Goal: Transaction & Acquisition: Purchase product/service

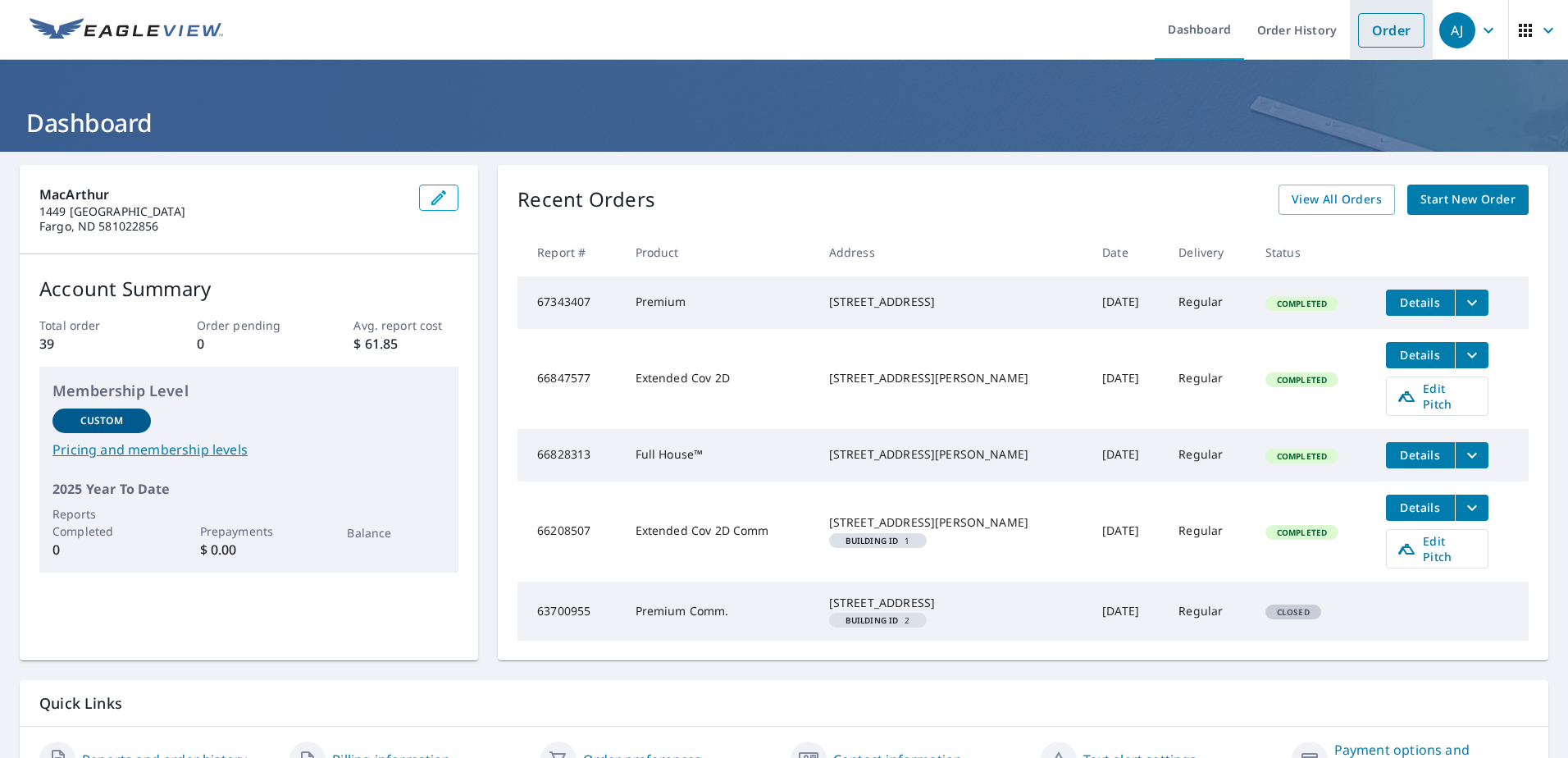
click at [1383, 39] on link "Order" at bounding box center [1391, 30] width 66 height 34
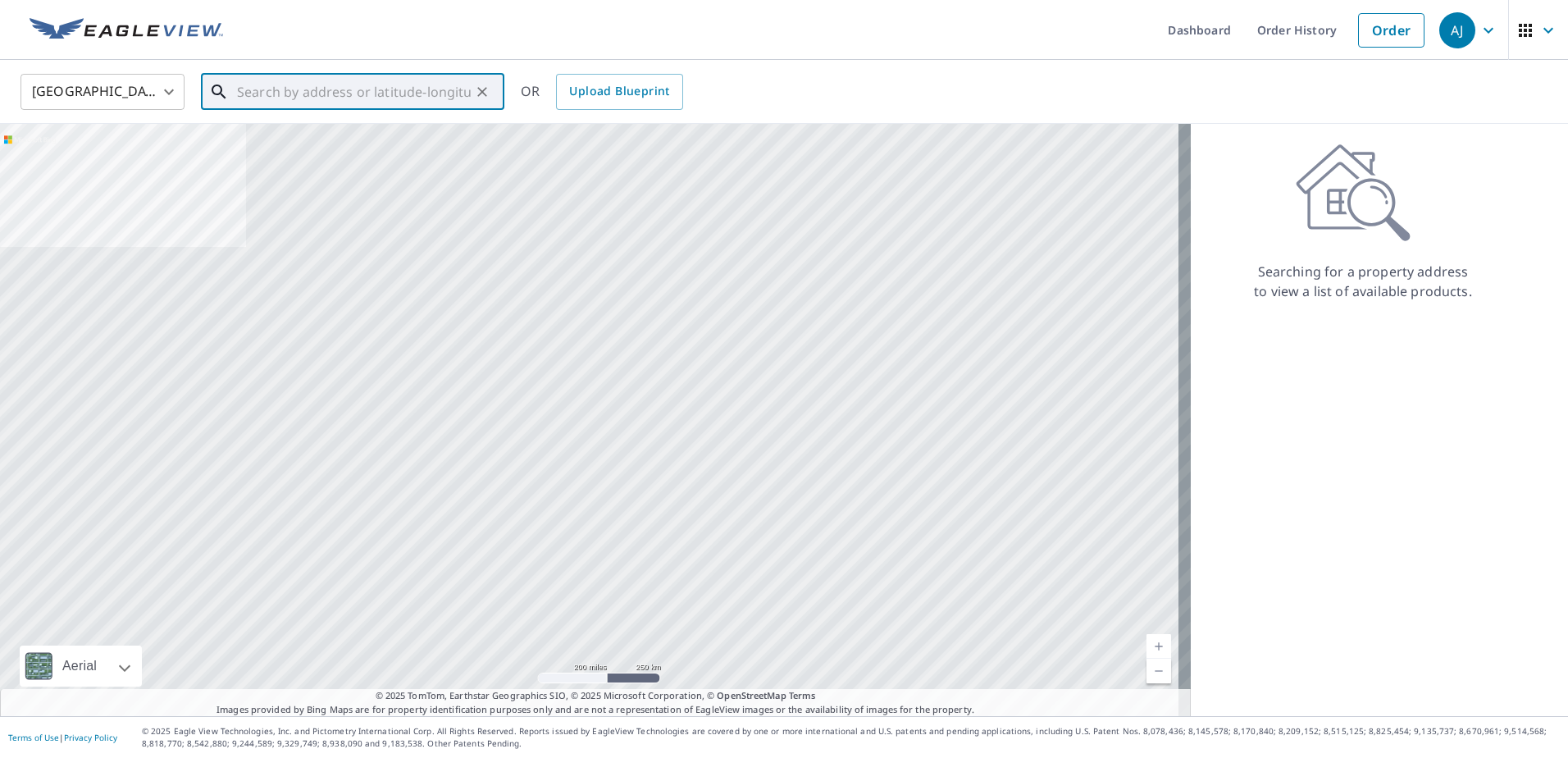
click at [451, 100] on input "text" at bounding box center [354, 91] width 234 height 46
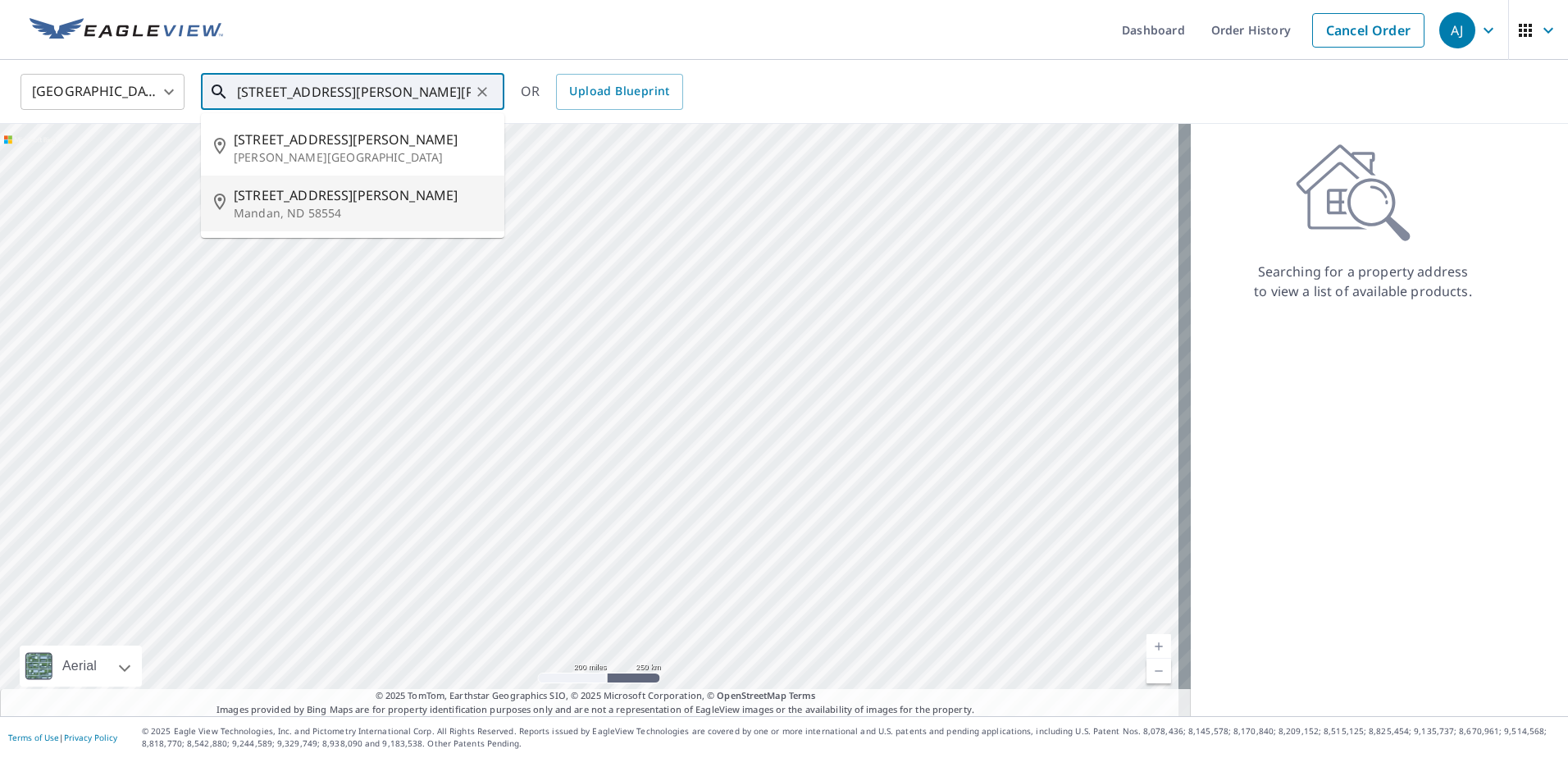
click at [325, 195] on span "[STREET_ADDRESS][PERSON_NAME]" at bounding box center [363, 195] width 257 height 20
type input "[STREET_ADDRESS][PERSON_NAME]"
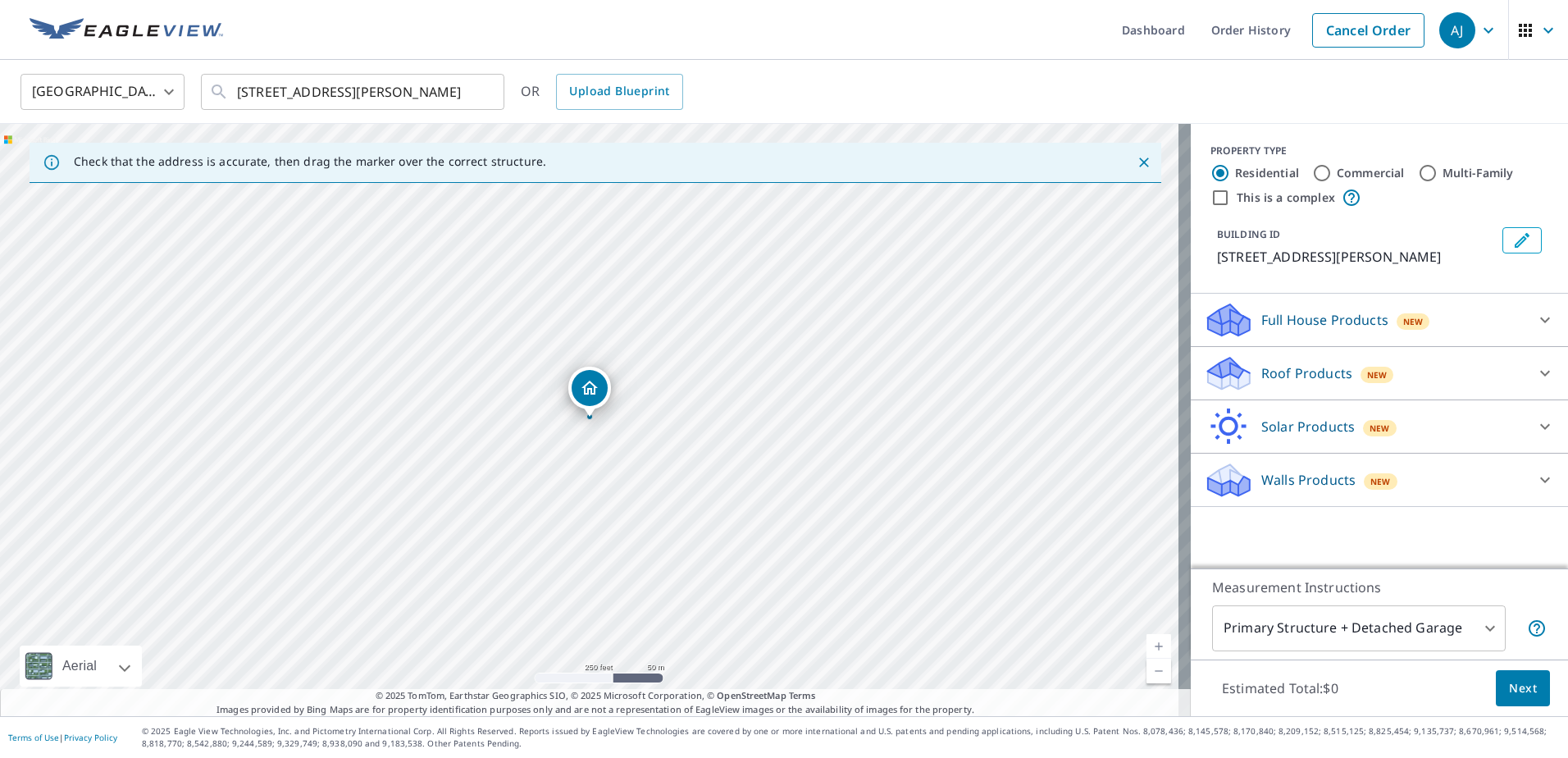
click at [1281, 317] on p "Full House Products" at bounding box center [1324, 320] width 127 height 20
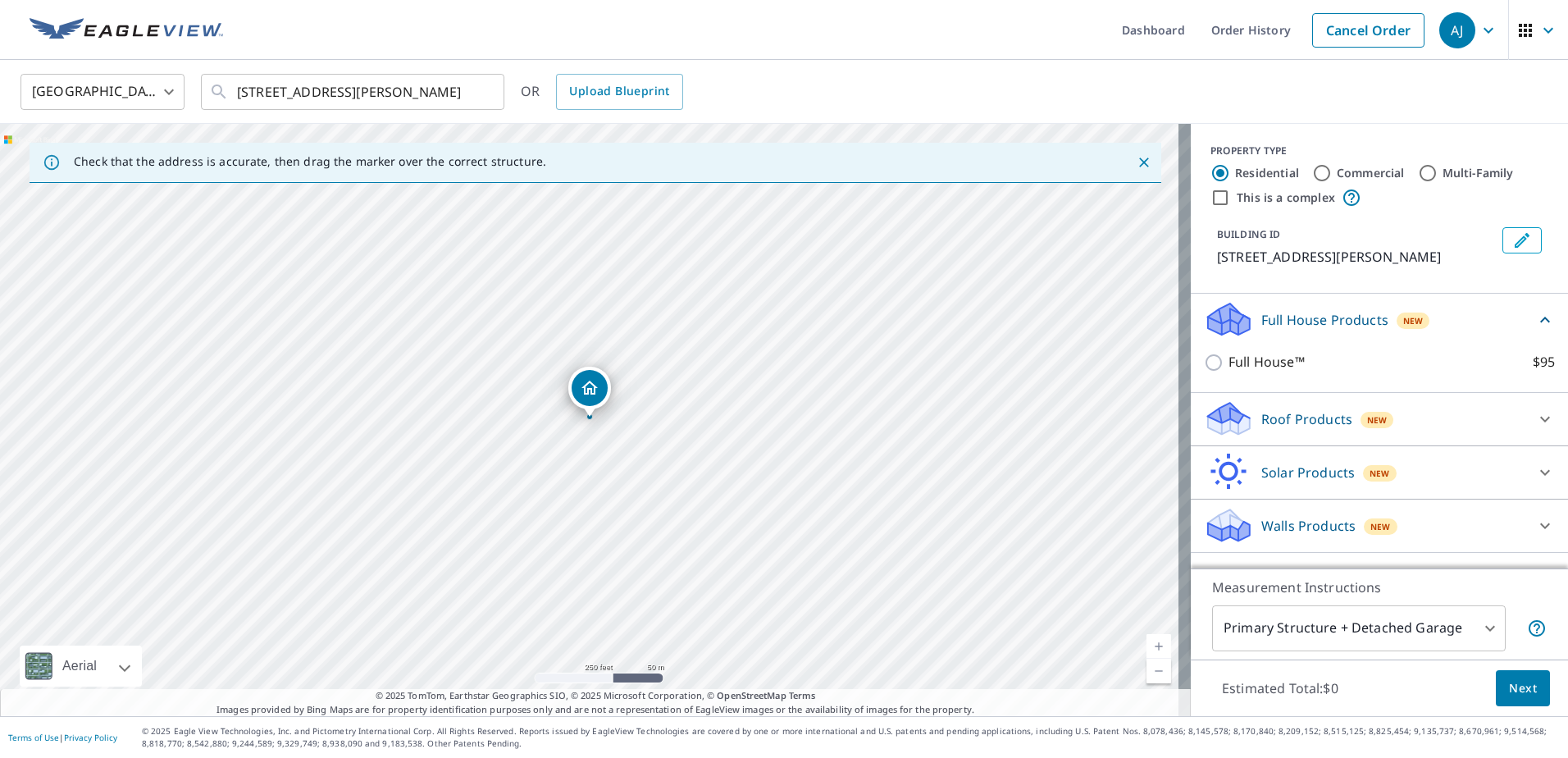
click at [1233, 534] on icon at bounding box center [1229, 531] width 42 height 20
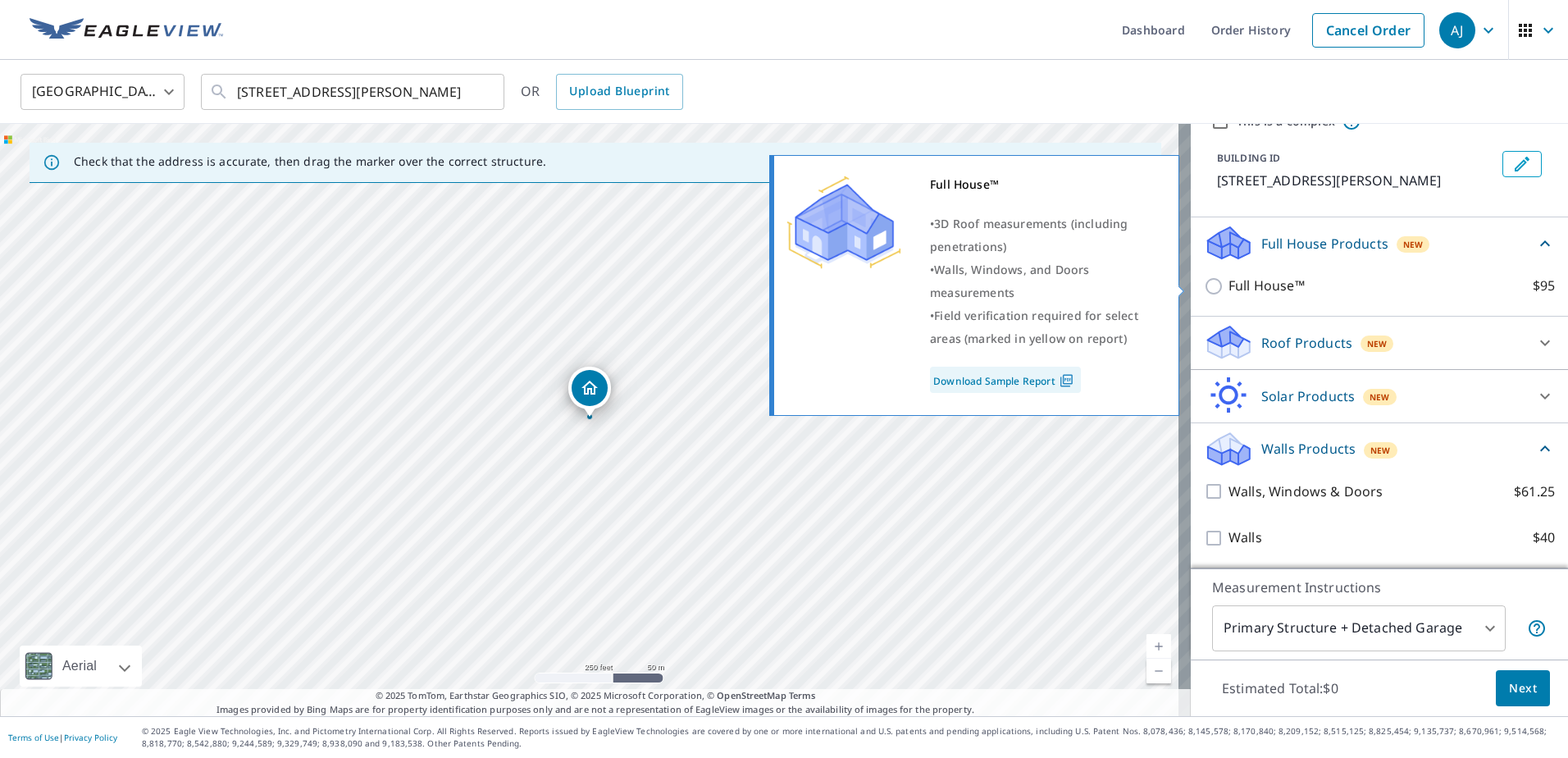
click at [1204, 292] on input "Full House™ $95" at bounding box center [1216, 286] width 25 height 20
checkbox input "true"
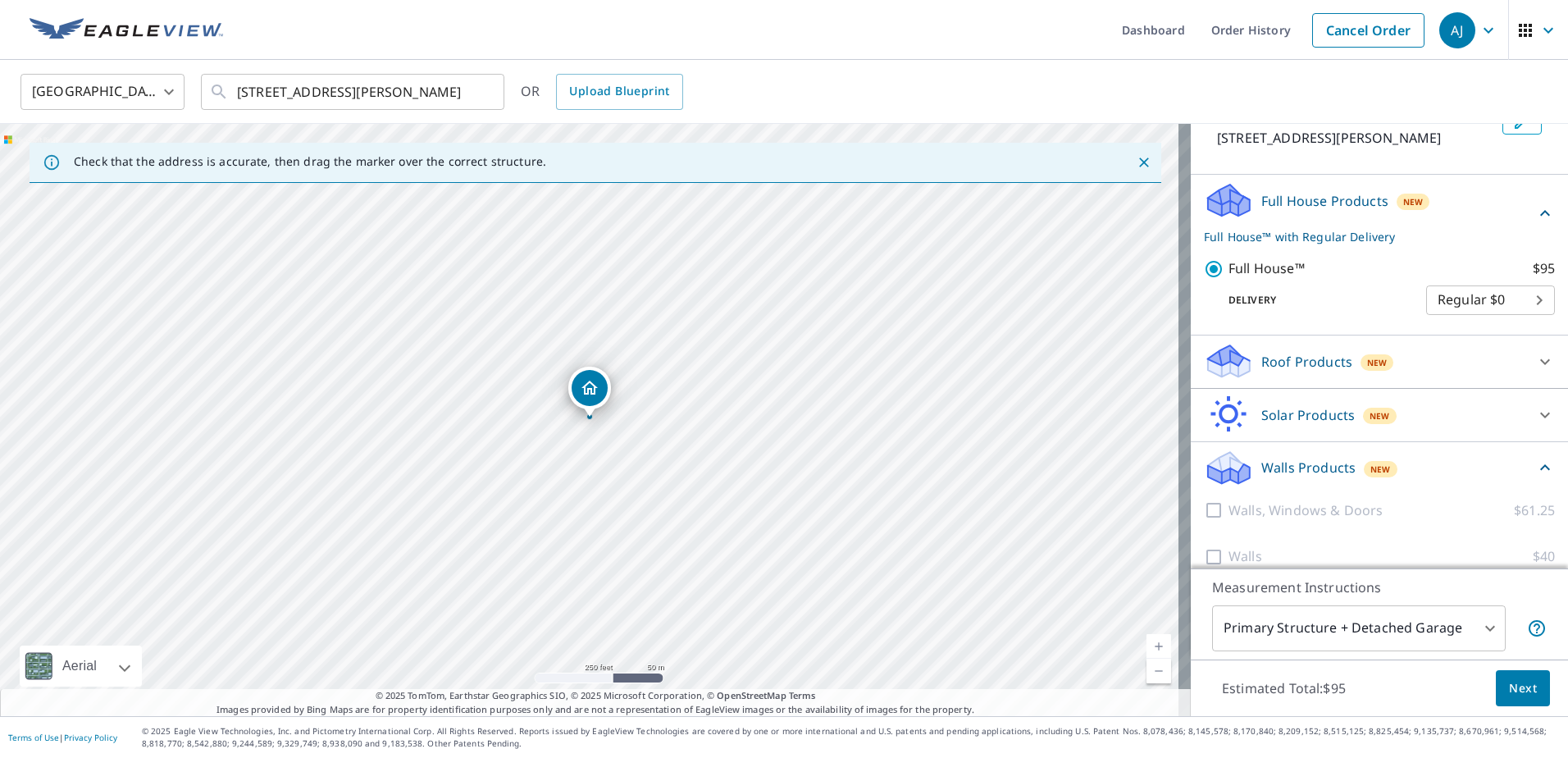
scroll to position [138, 0]
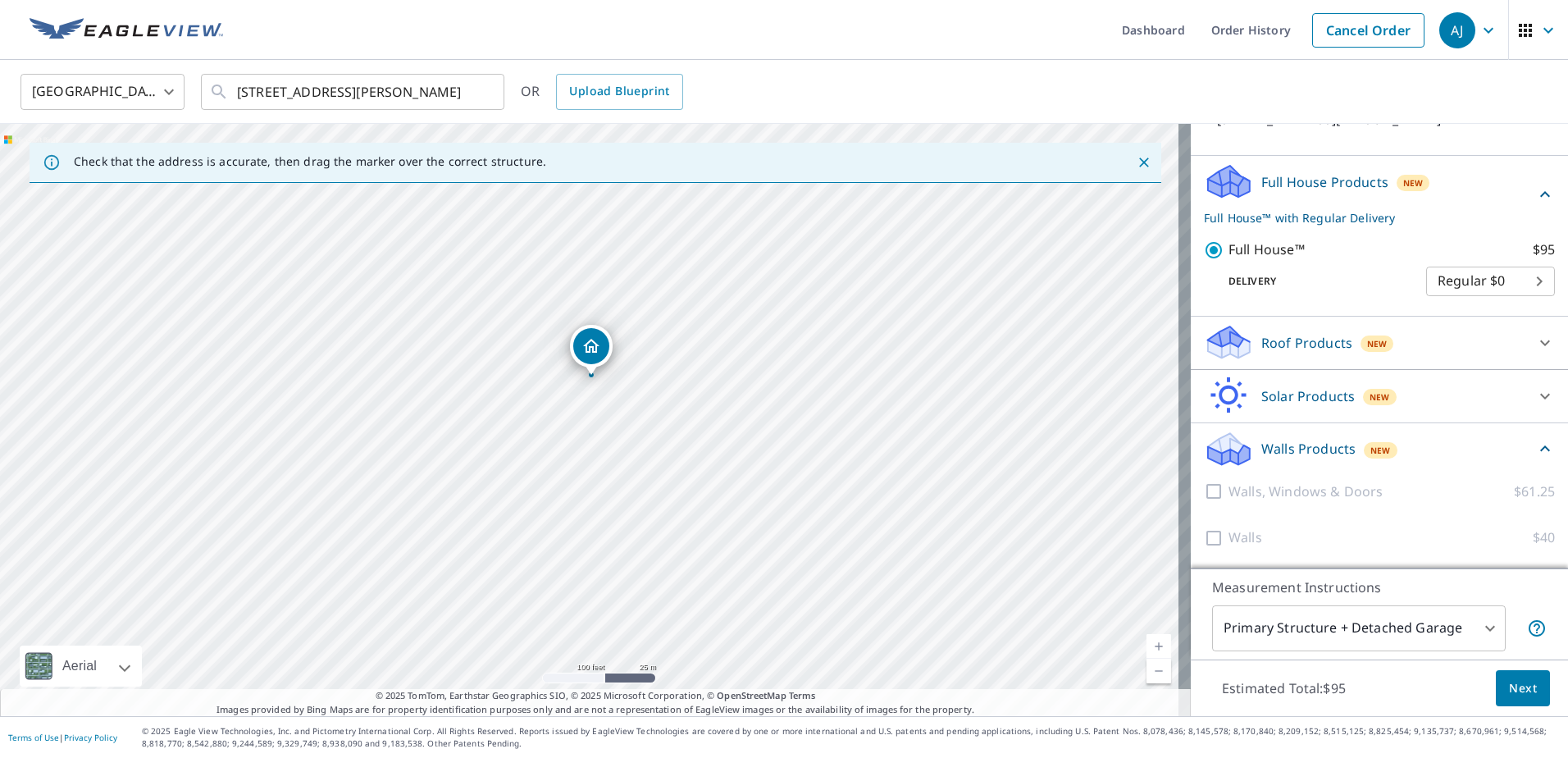
click at [1509, 684] on span "Next" at bounding box center [1523, 688] width 28 height 21
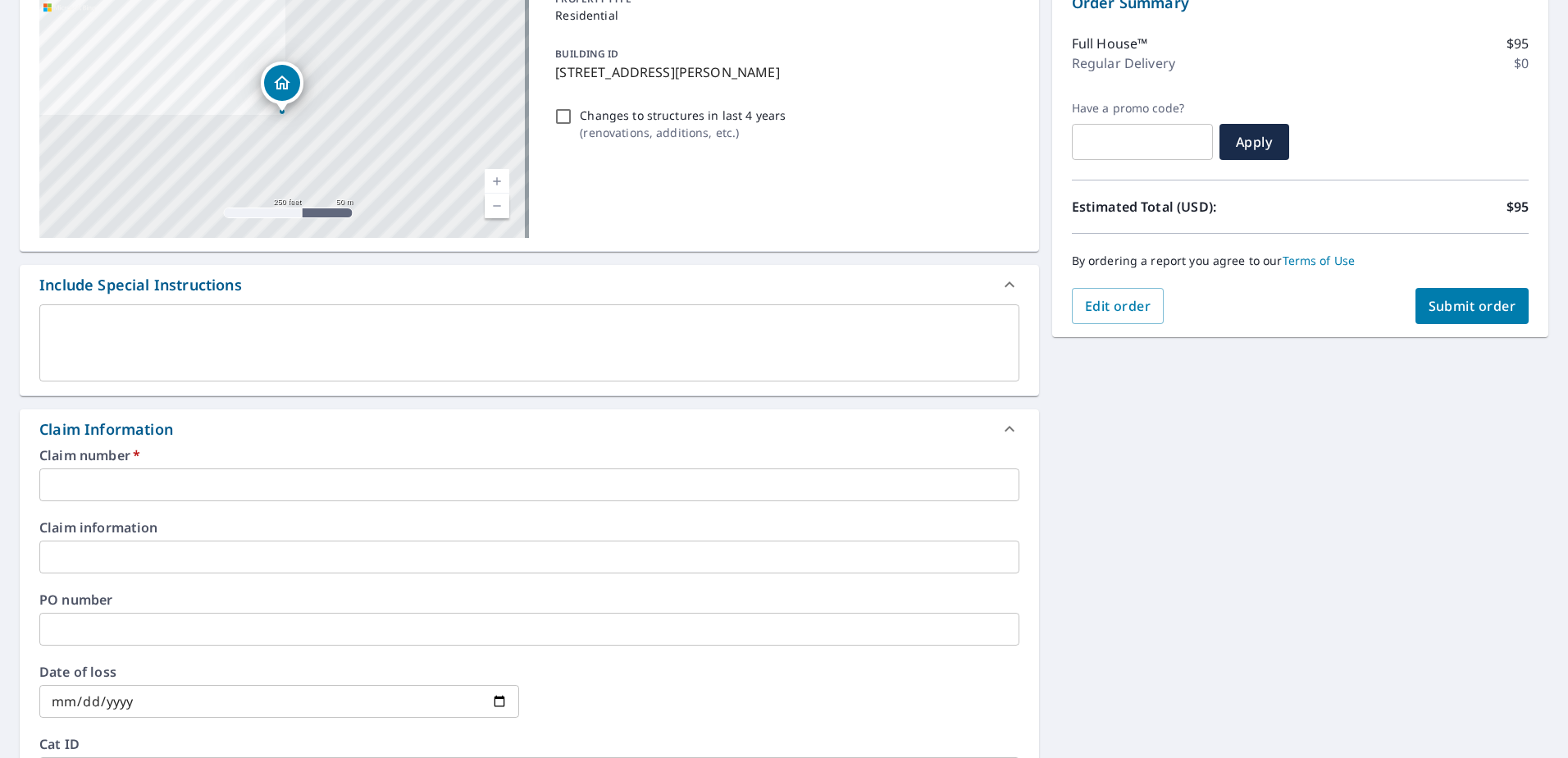
scroll to position [246, 0]
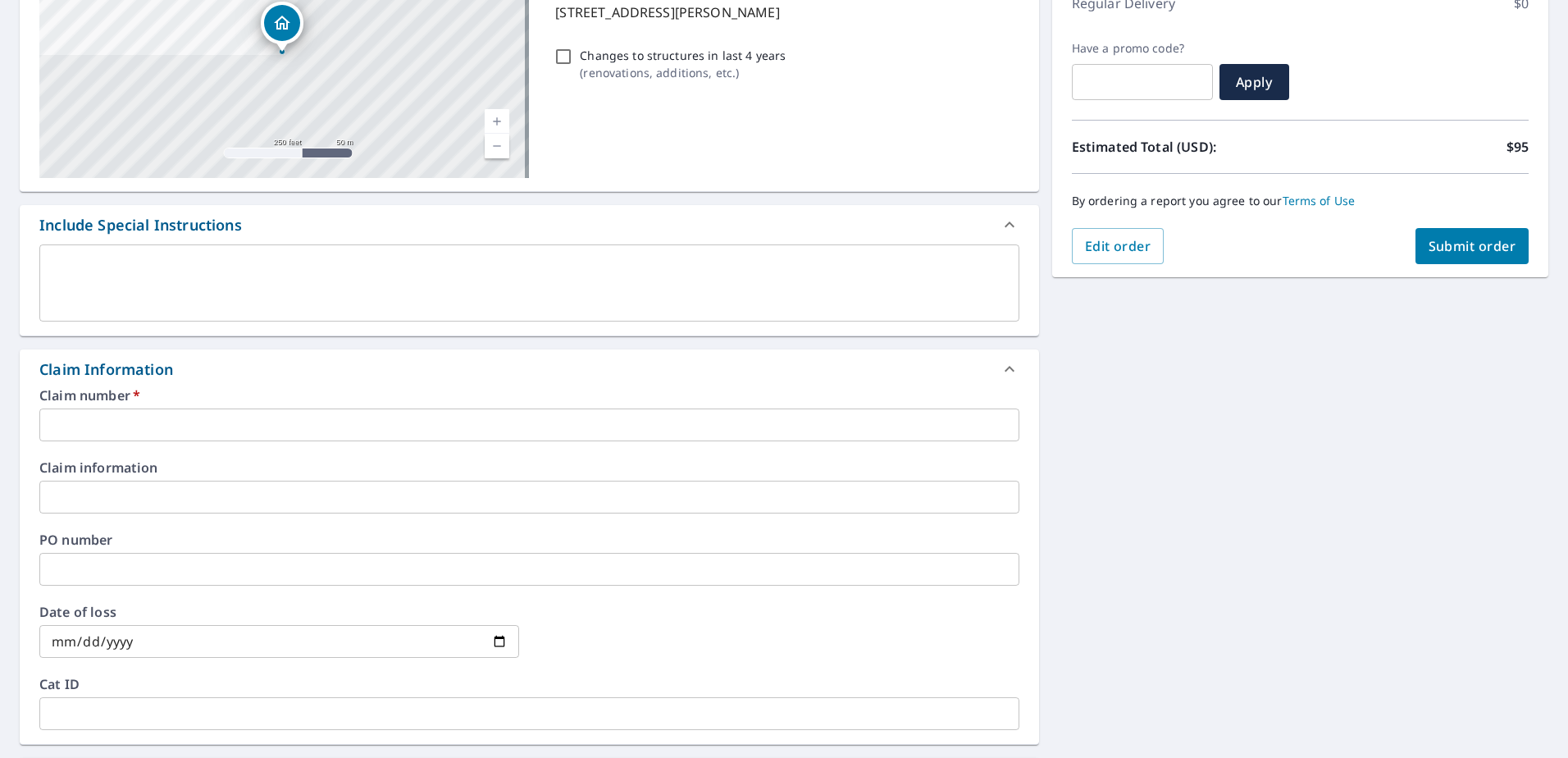
click at [172, 436] on input "text" at bounding box center [529, 425] width 980 height 33
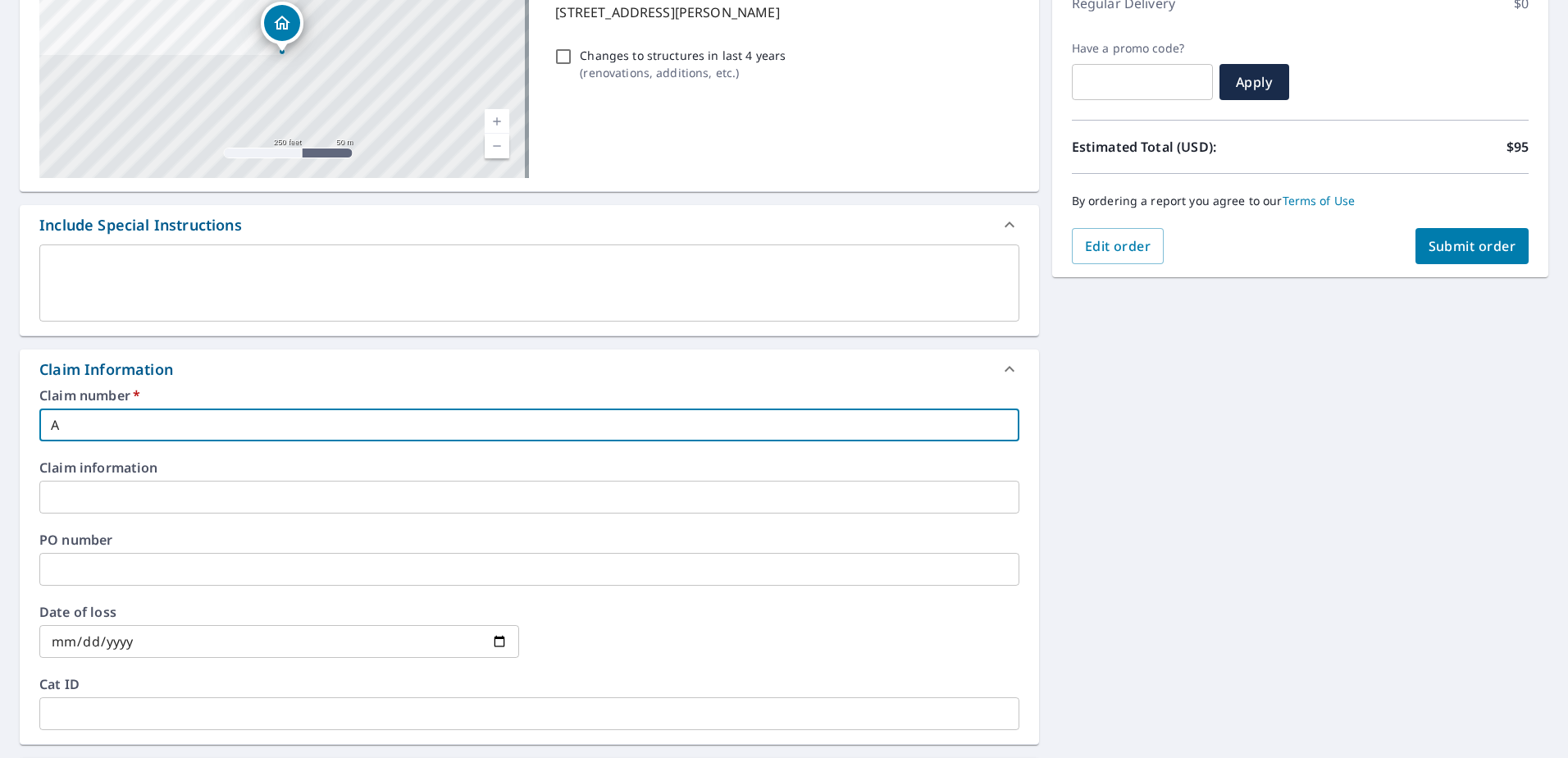
type input "A"
checkbox input "true"
type input "AL"
checkbox input "true"
type input "ALT"
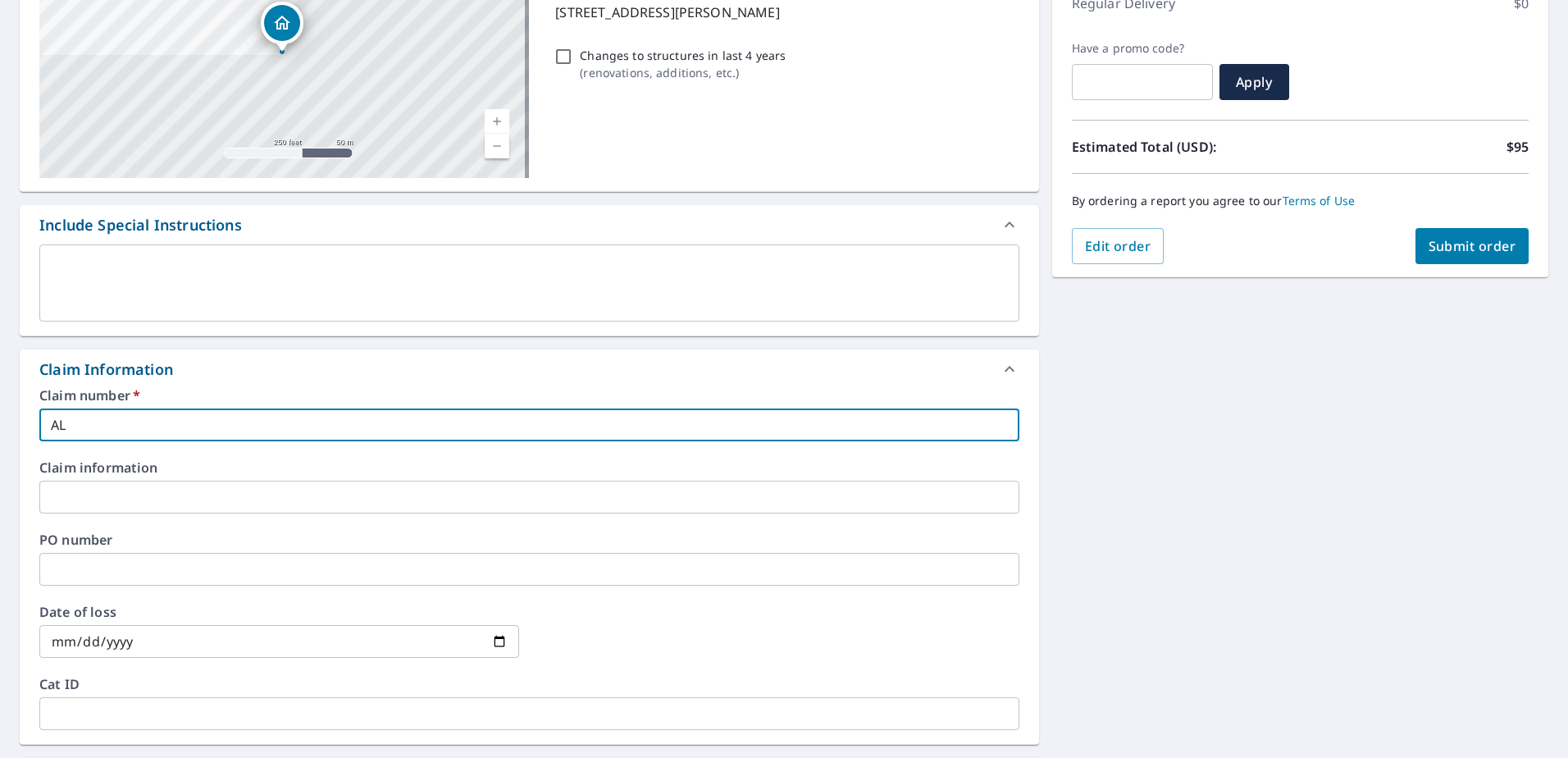
checkbox input "true"
type input "ALTU"
checkbox input "true"
type input "ALTUR"
checkbox input "true"
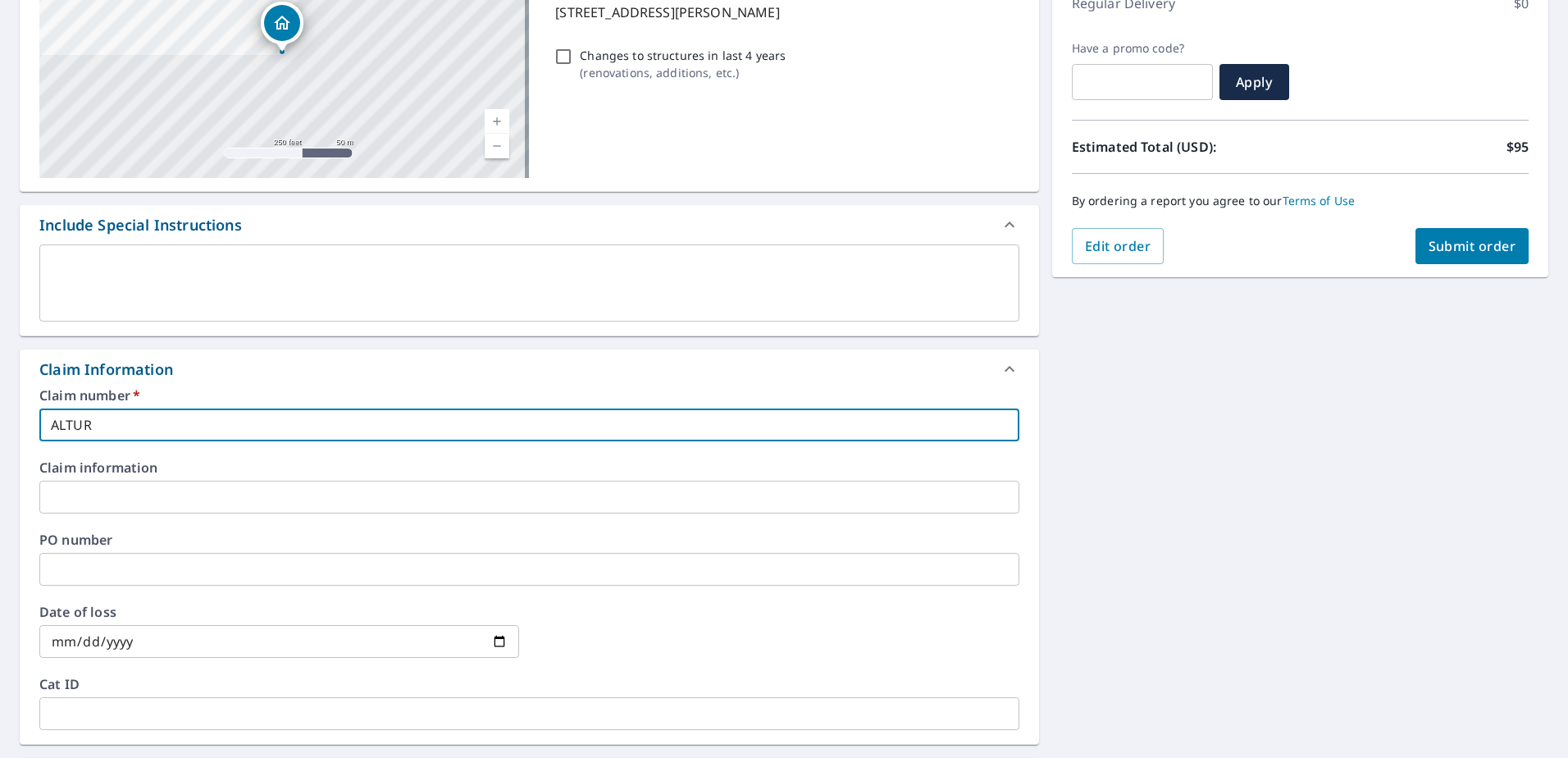
type input "ALTURA"
checkbox input "true"
type input "ALTURA"
checkbox input "true"
type input "ALTURA E"
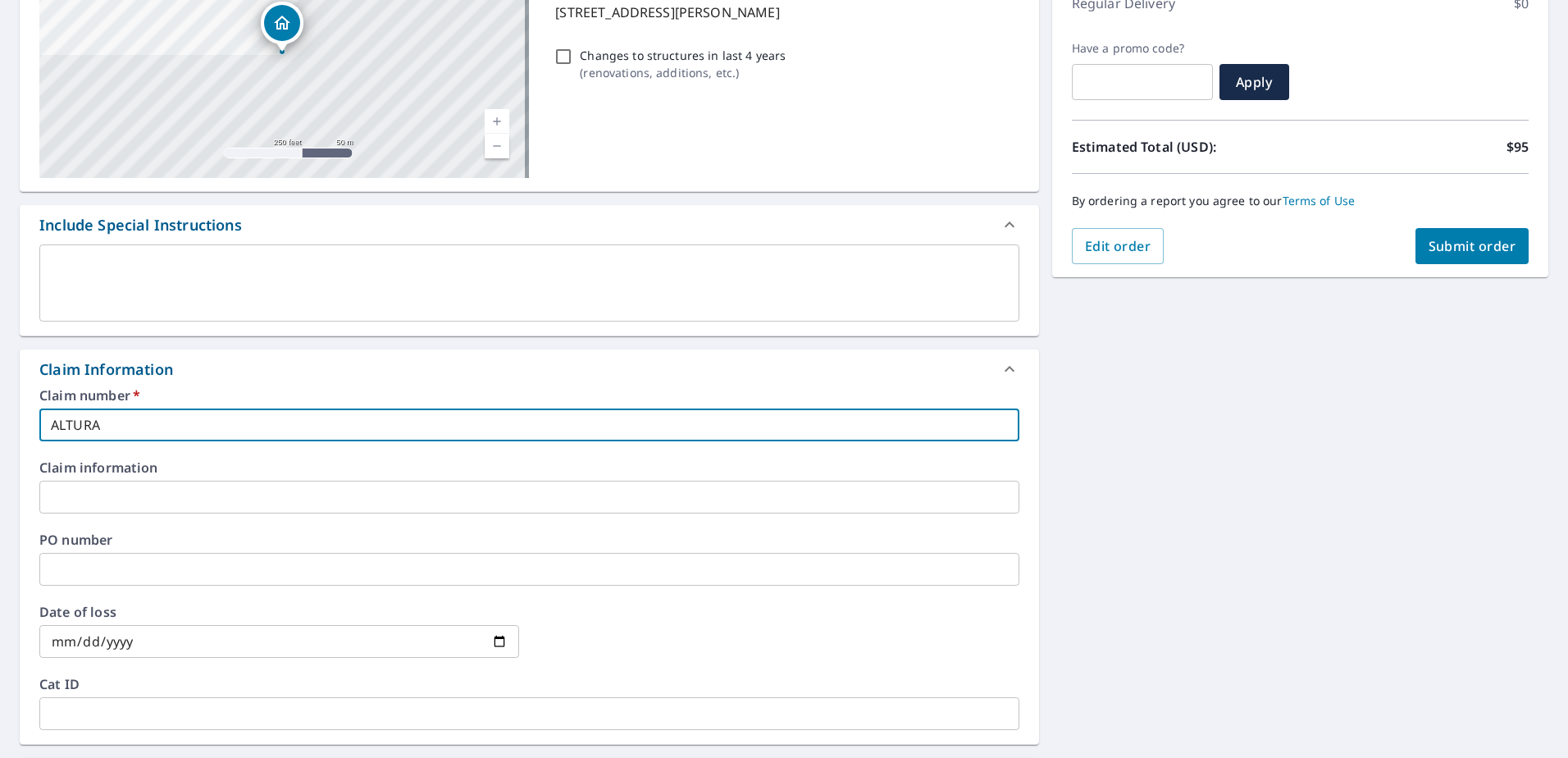
checkbox input "true"
type input "ALTURA EX"
checkbox input "true"
type input "ALTURA EXT"
checkbox input "true"
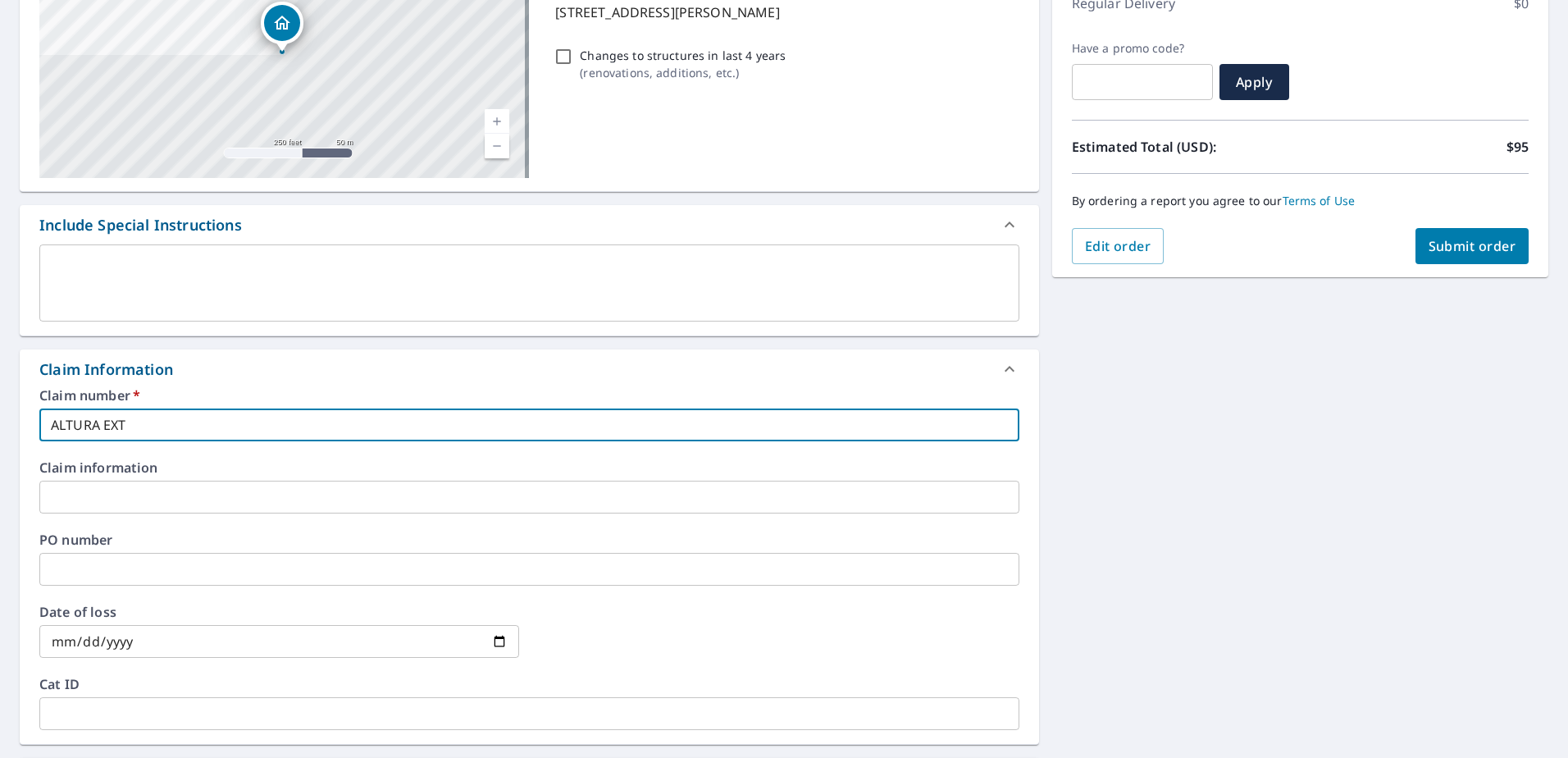
type input "ALTURA EXTE"
checkbox input "true"
type input "ALTURA EXTER"
checkbox input "true"
type input "ALTURA EXTERI"
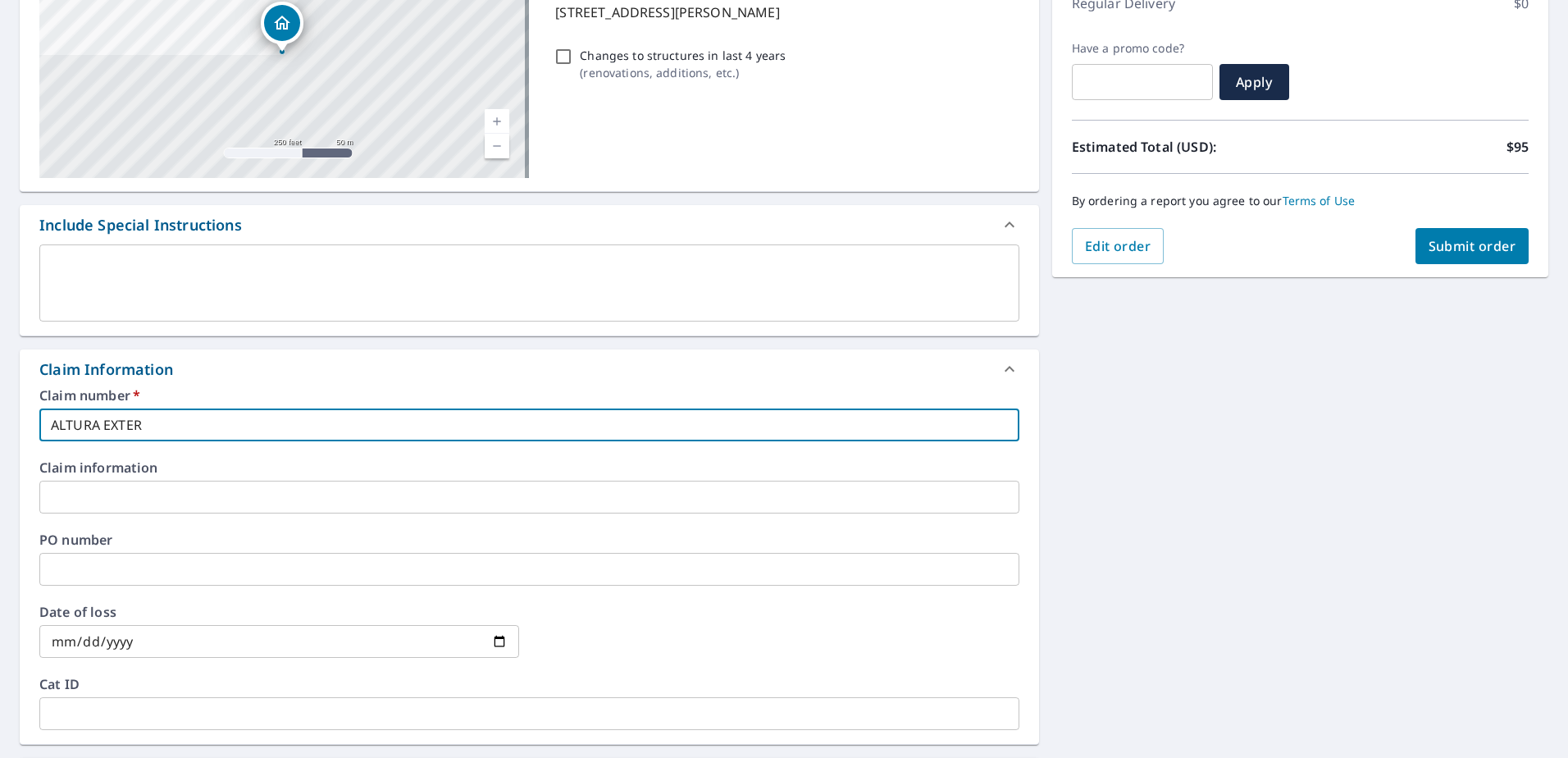
checkbox input "true"
type input "ALTURA EXTERIOR"
checkbox input "true"
type input "ALTURA EXTERIORS"
checkbox input "true"
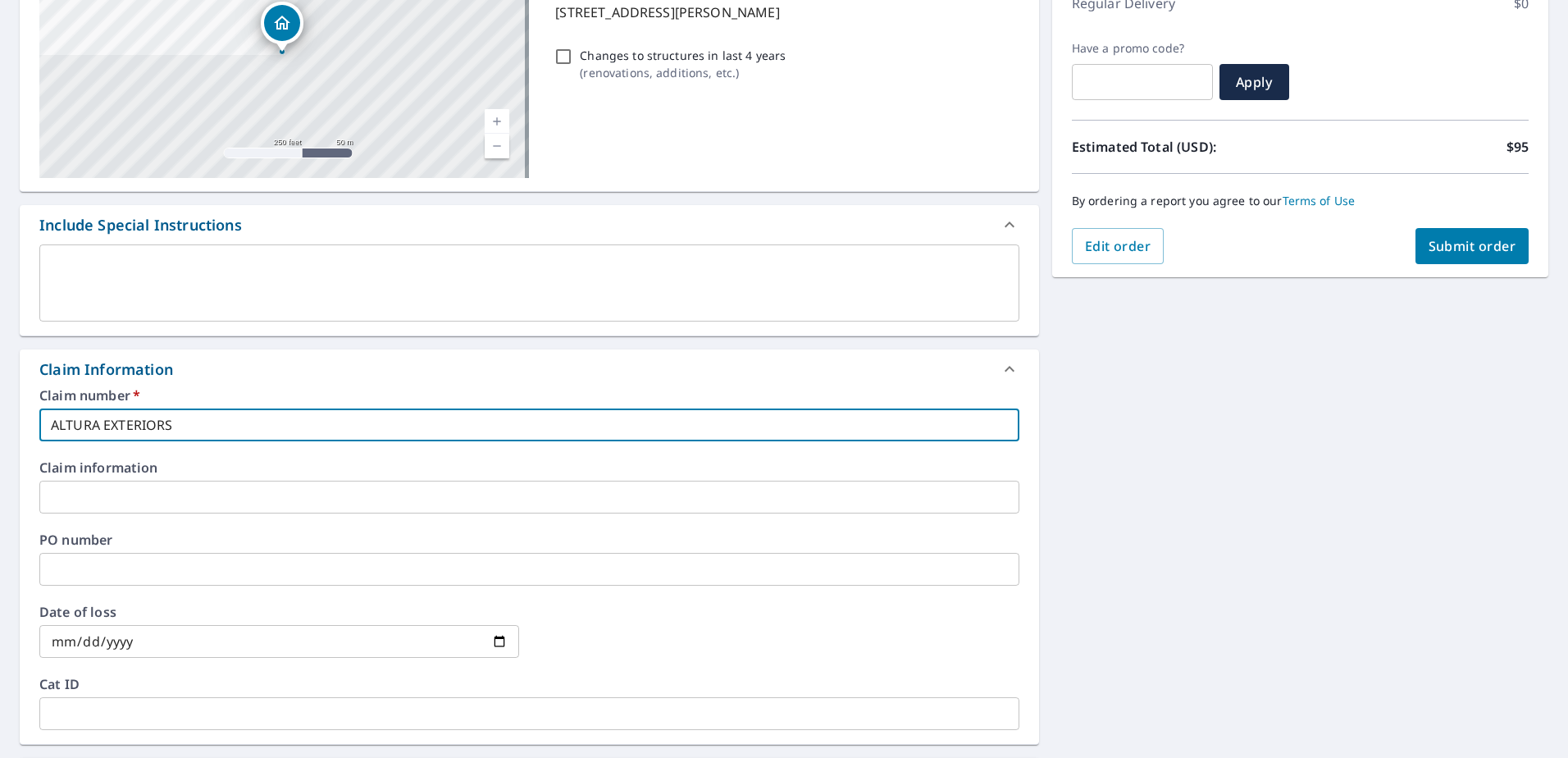
type input "ALTURA EXTERIORS"
checkbox input "true"
type input "ALTURA EXTERIORS F"
checkbox input "true"
type input "ALTURA EXTERIORS FO"
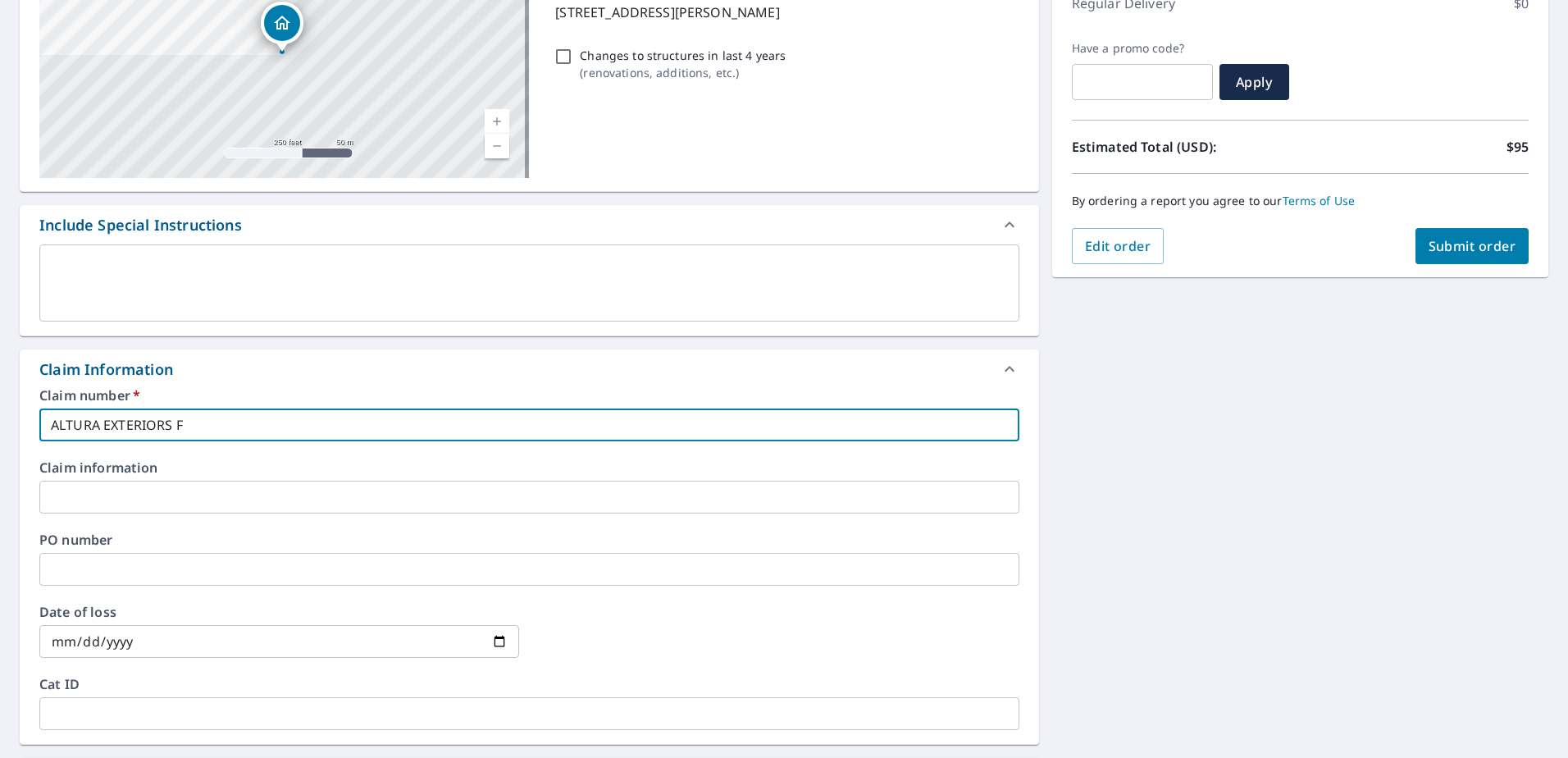
checkbox input "true"
type input "ALTURA EXTERIORS FOR"
checkbox input "true"
type input "ALTURA EXTERIORS FOR"
checkbox input "true"
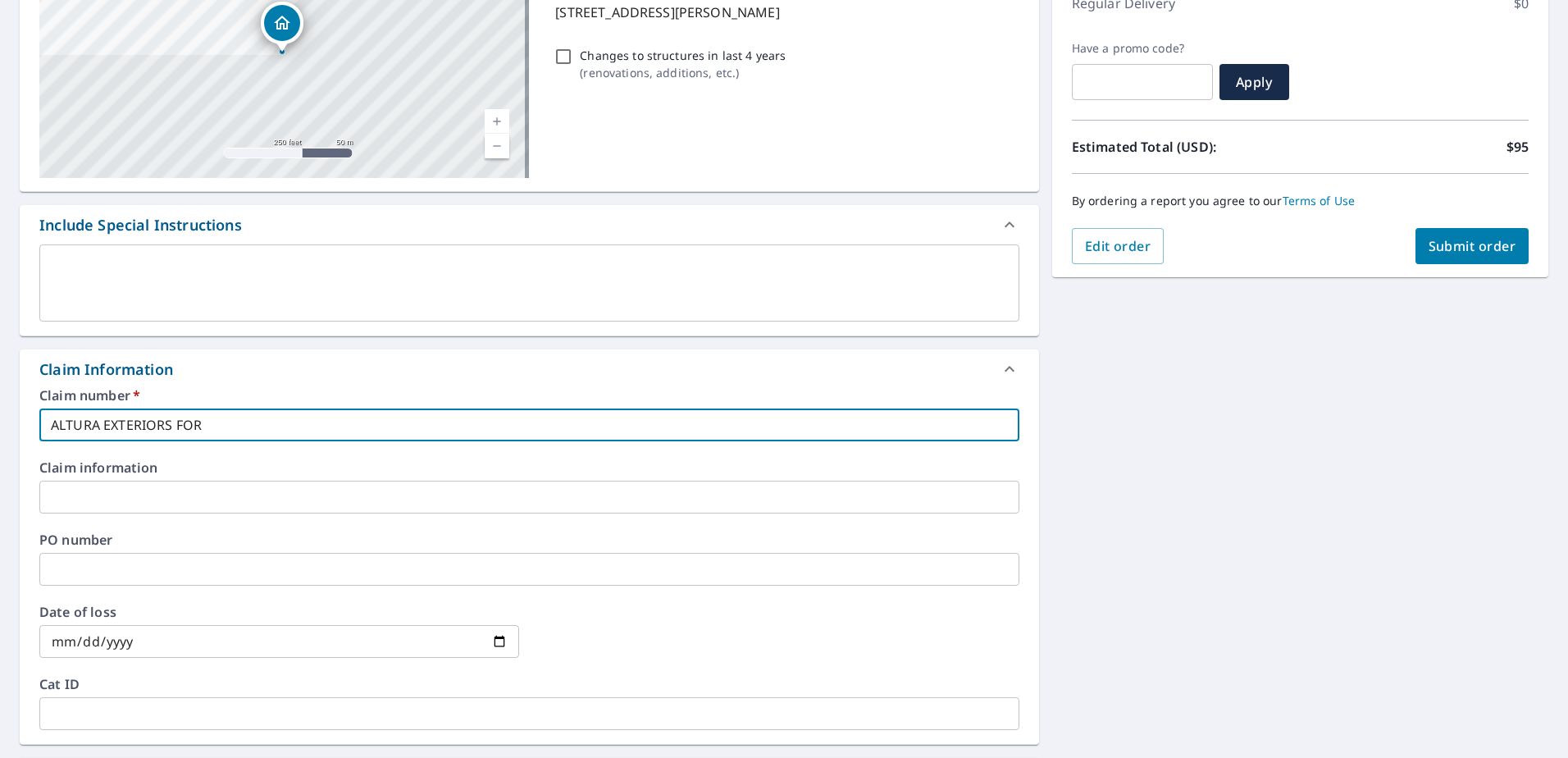
type input "ALTURA EXTERIORS FOR B"
checkbox input "true"
type input "ALTURA EXTERIORS FOR BR"
checkbox input "true"
type input "ALTURA EXTERIORS FOR BRA"
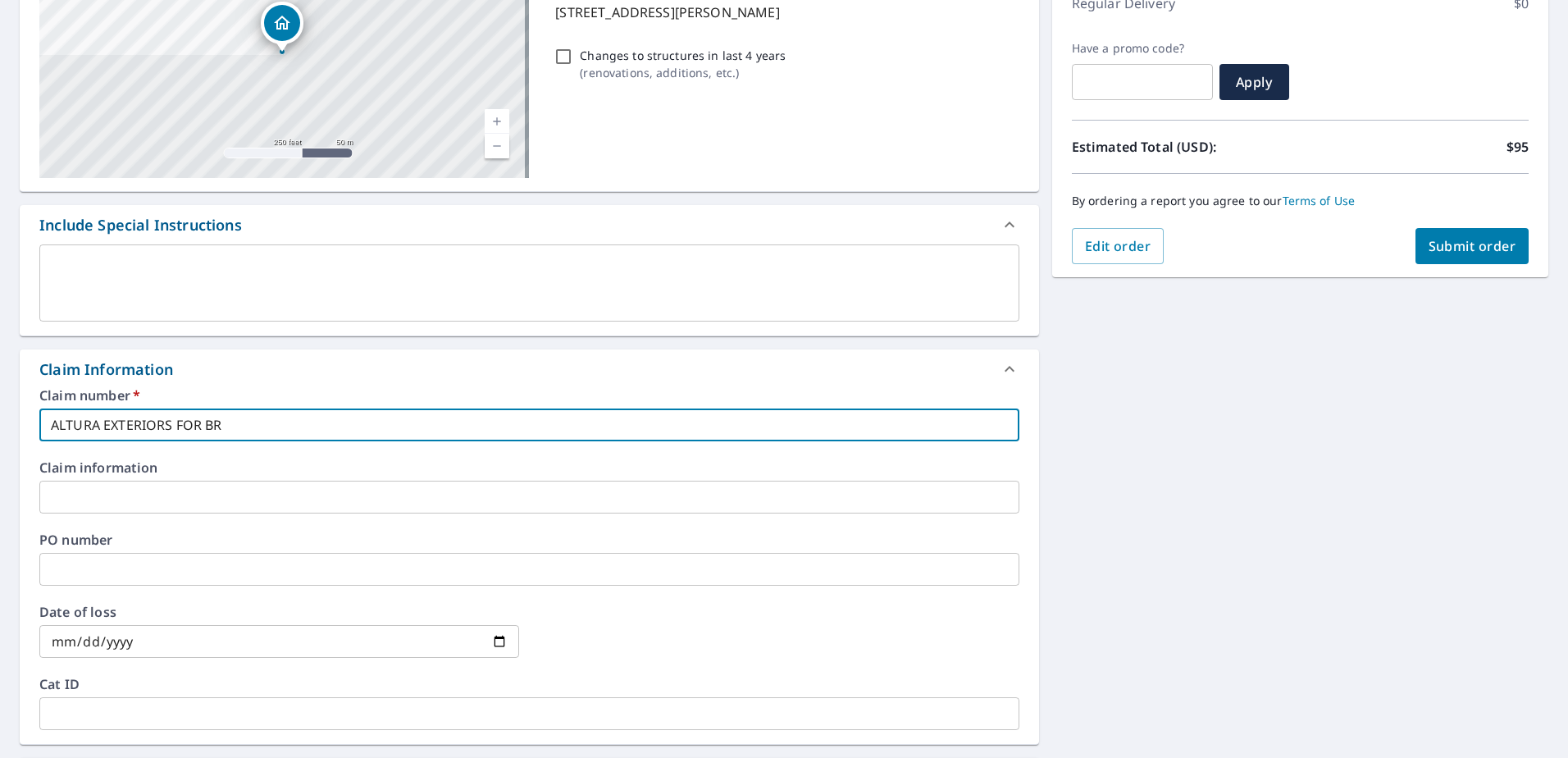
checkbox input "true"
type input "ALTURA EXTERIORS FOR BRAN"
checkbox input "true"
type input "ALTURA EXTERIORS FOR BRANC"
checkbox input "true"
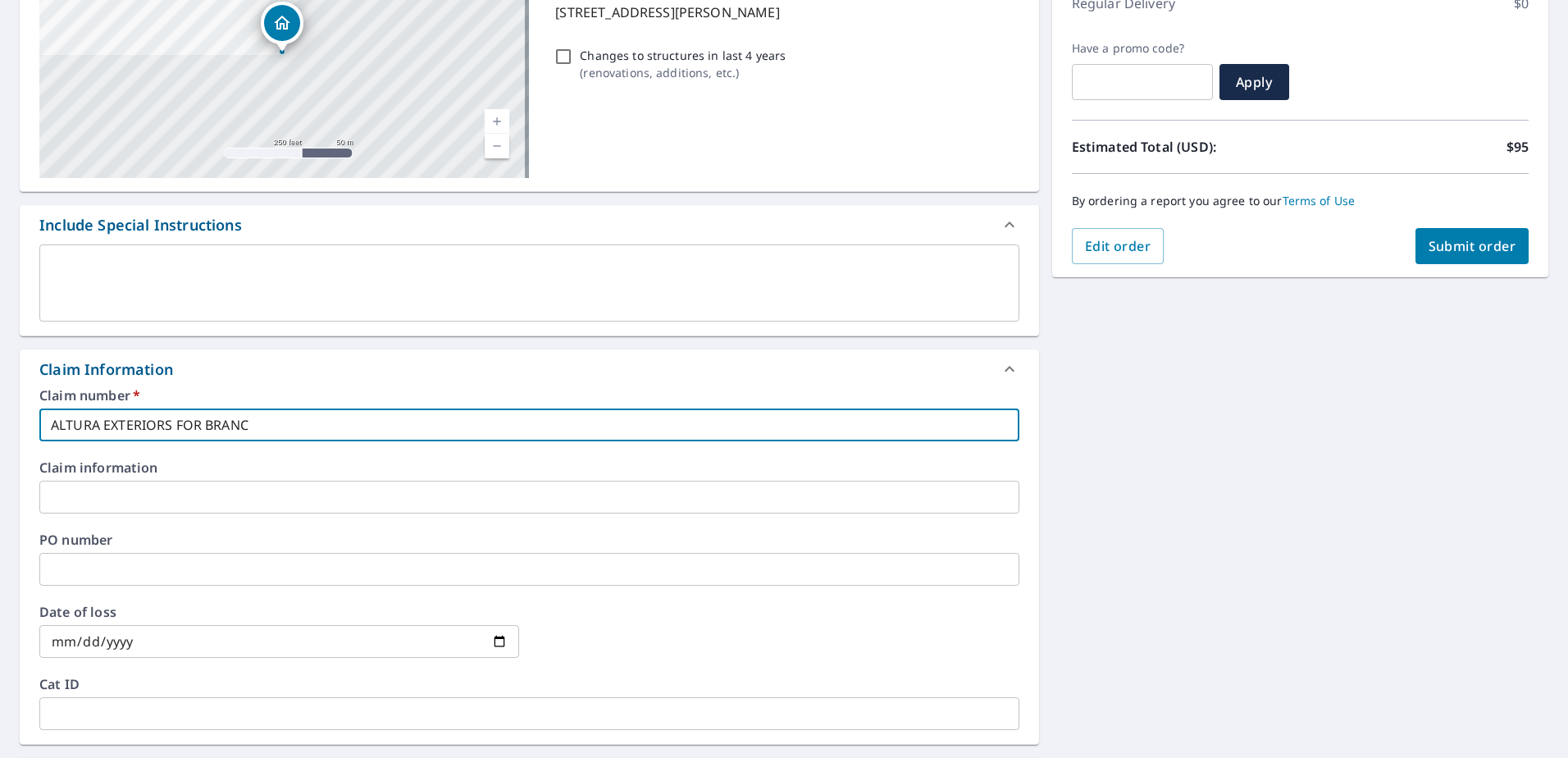
type input "ALTURA EXTERIORS FOR BRANCH"
checkbox input "true"
type input "ALTURA EXTERIORS FOR BRANCH"
checkbox input "true"
type input "ALTURA EXTERIORS FOR BRANCH 6"
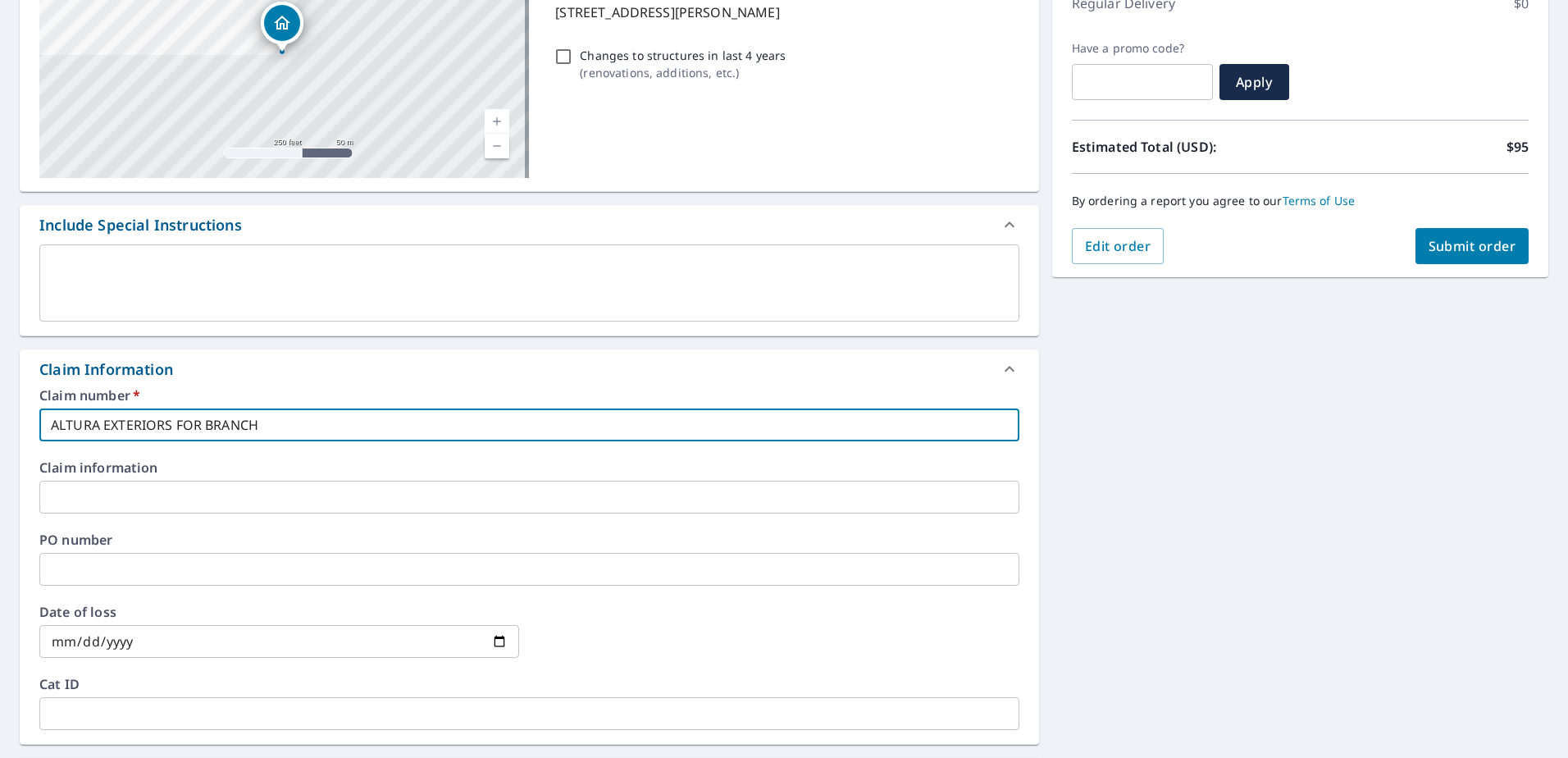
checkbox input "true"
type input "ALTURA EXTERIORS FOR BRANCH 61"
checkbox input "true"
type input "ALTURA EXTERIORS FOR BRANCH 618"
checkbox input "true"
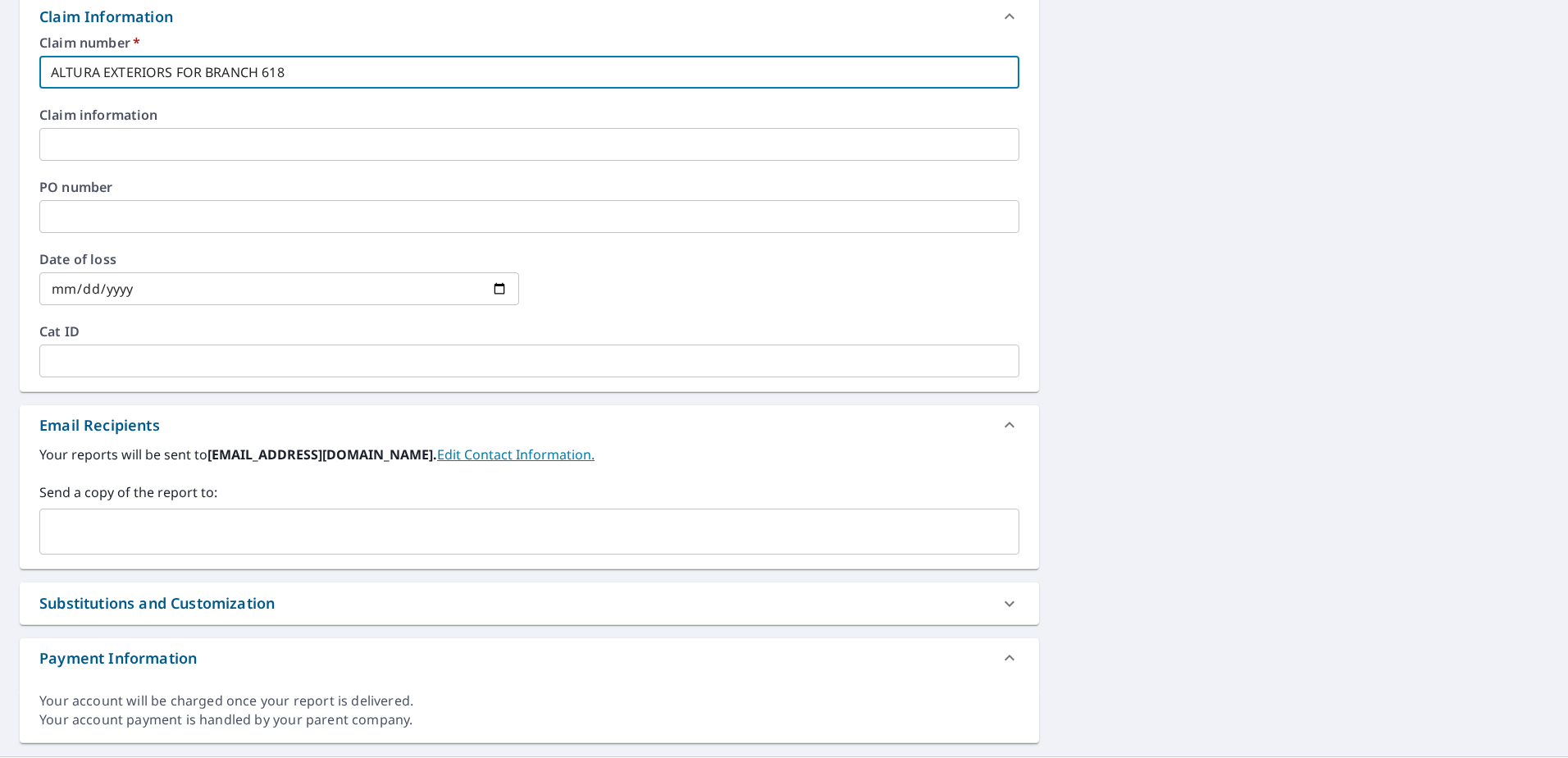
scroll to position [639, 0]
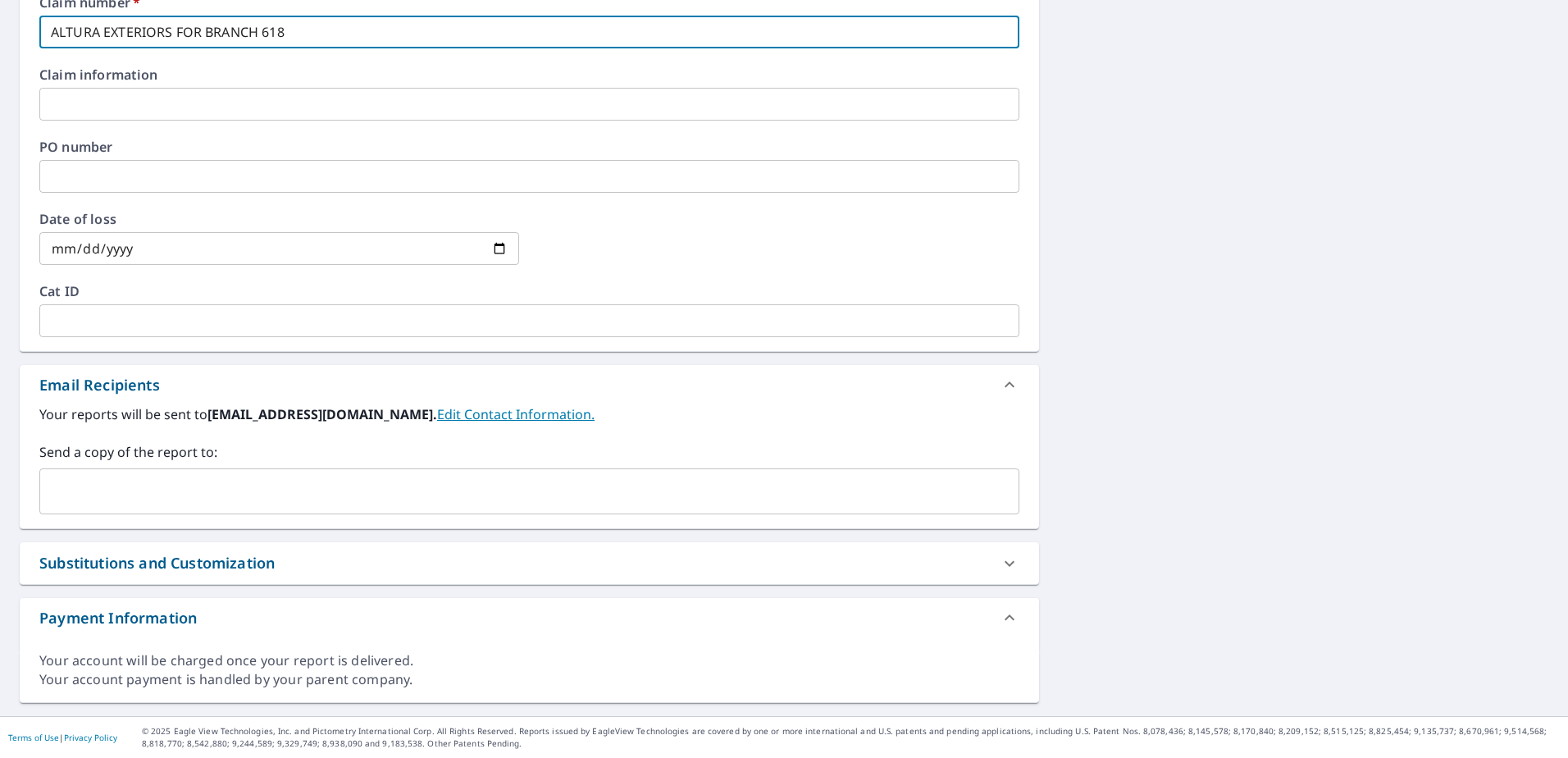
type input "ALTURA EXTERIORS FOR BRANCH 618"
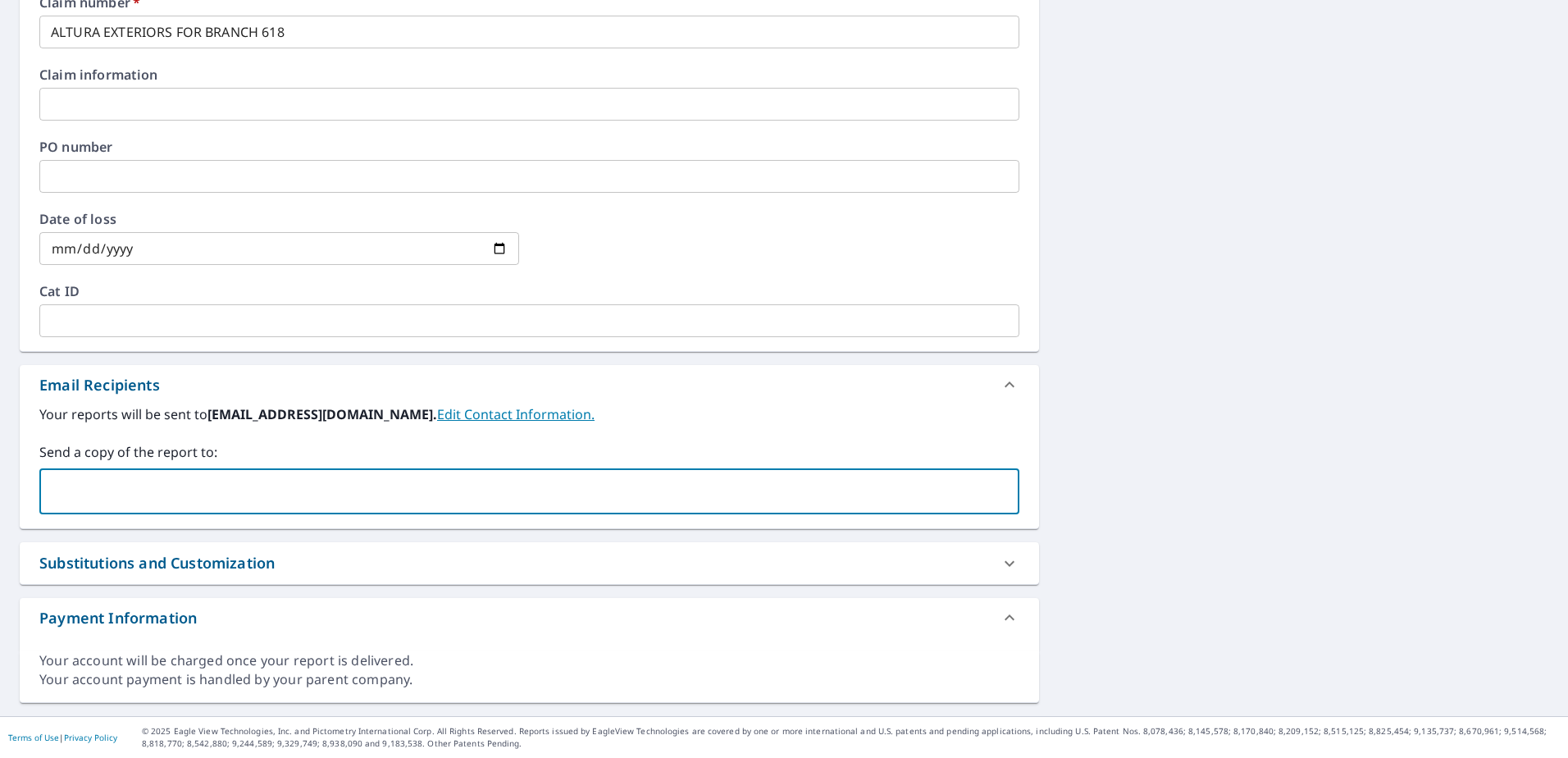
click at [725, 486] on input "text" at bounding box center [516, 491] width 940 height 32
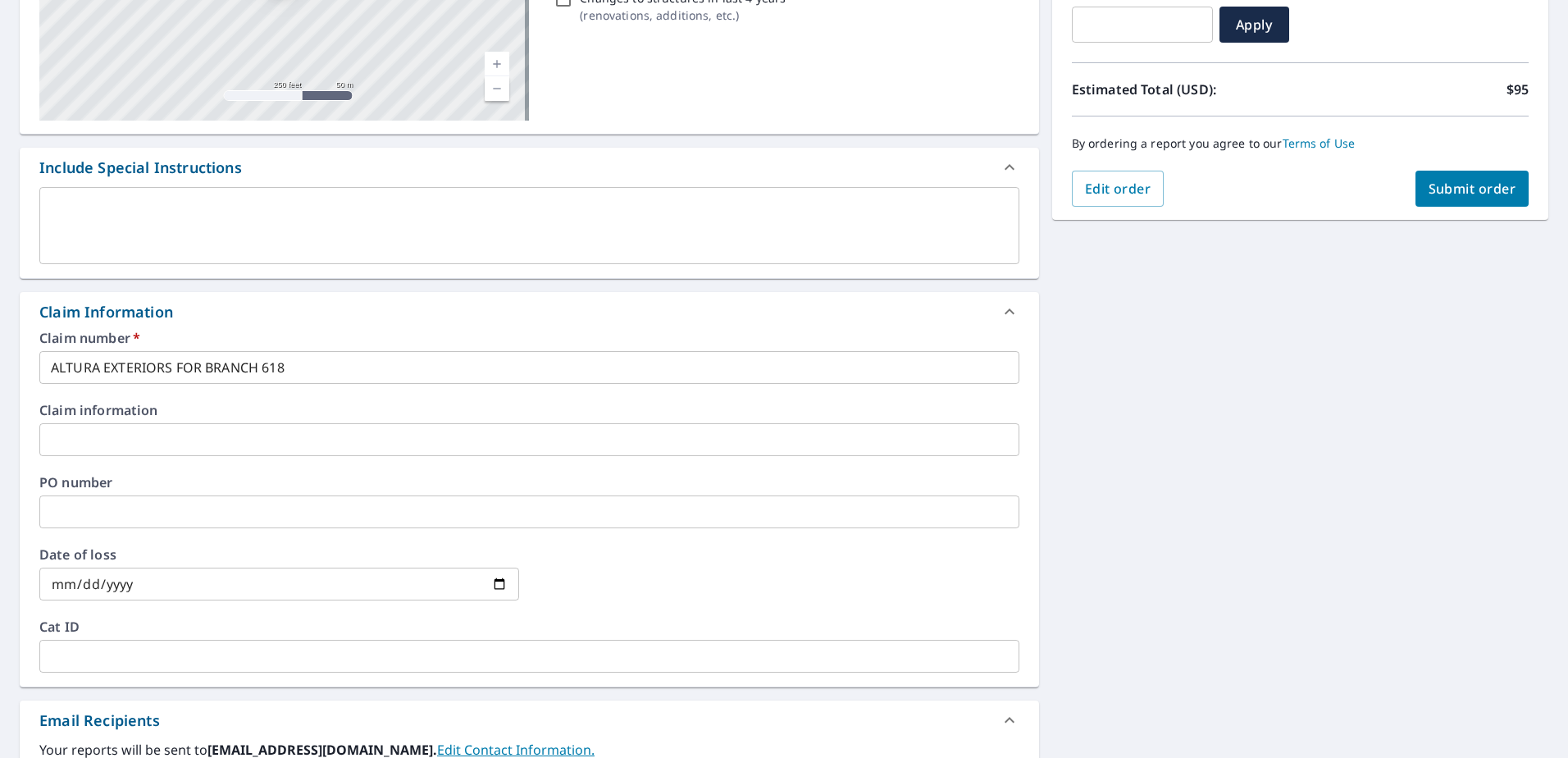
scroll to position [229, 0]
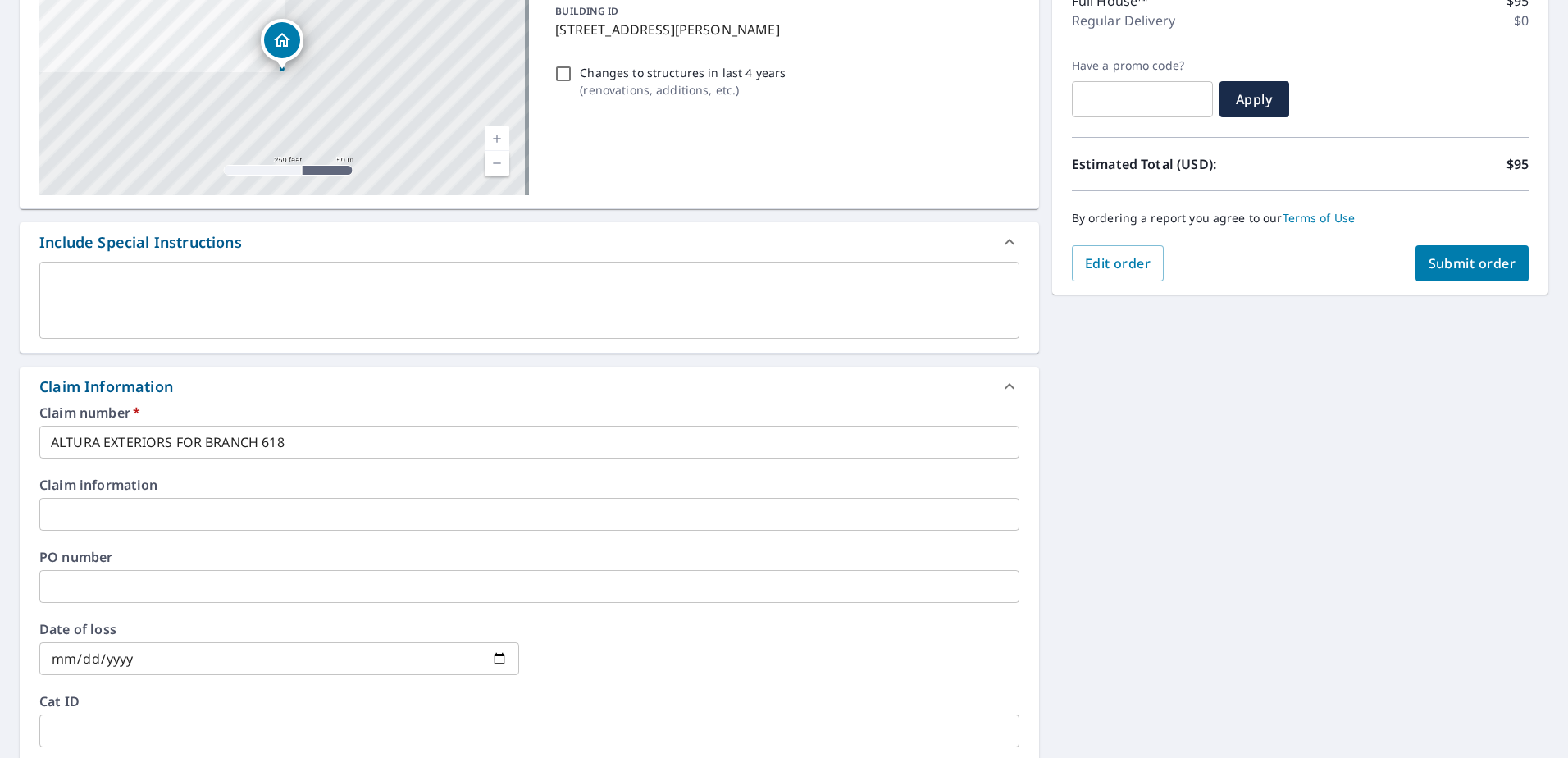
type input "[EMAIL_ADDRESS][DOMAIN_NAME]"
click at [1441, 271] on span "Submit order" at bounding box center [1473, 263] width 88 height 18
checkbox input "true"
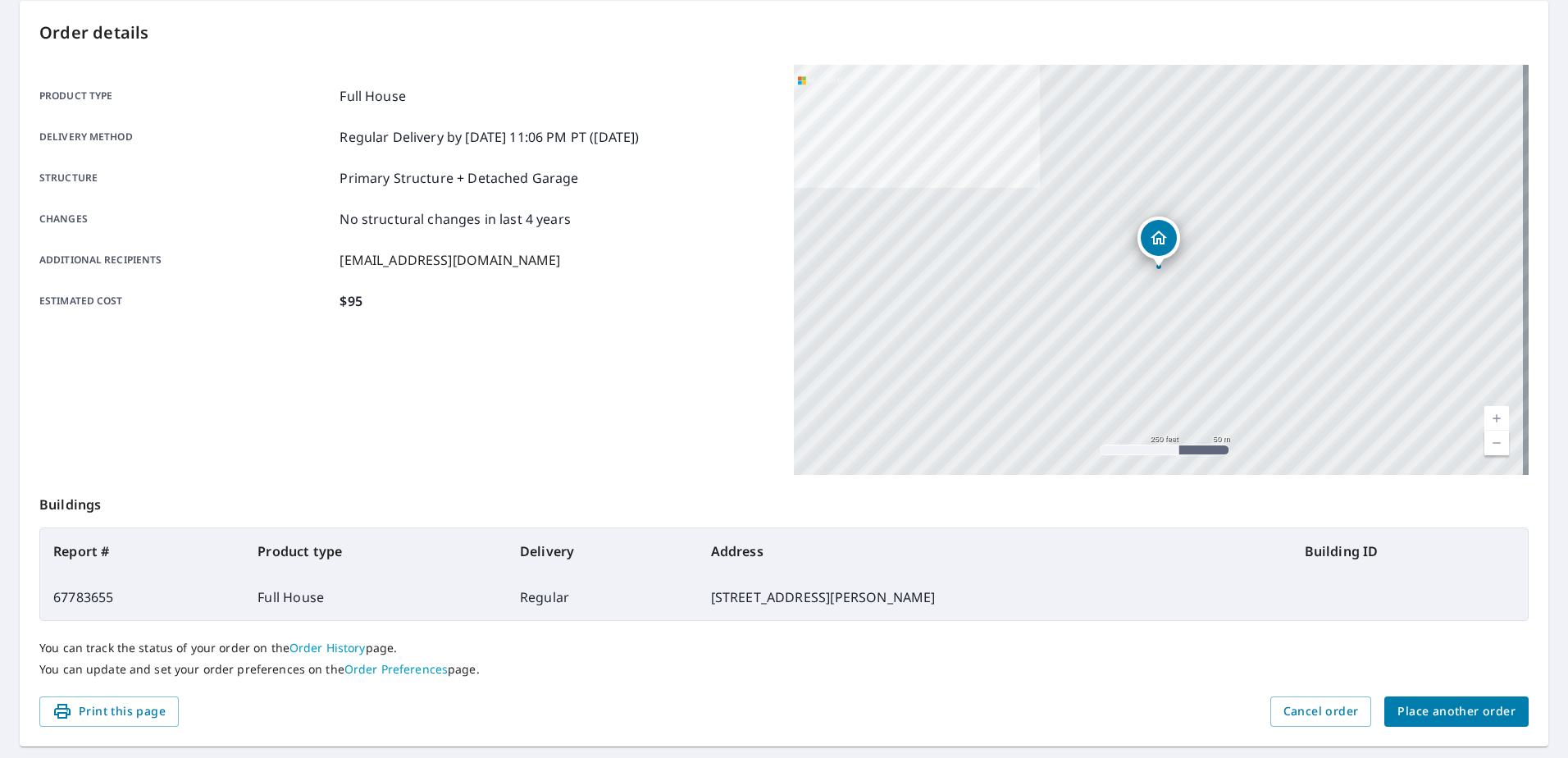
scroll to position [208, 0]
